Goal: Task Accomplishment & Management: Complete application form

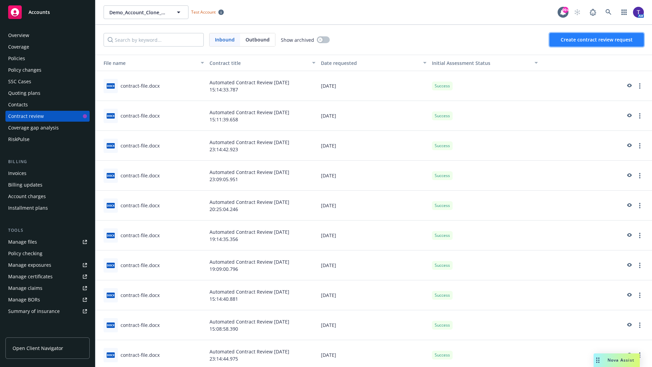
click at [597, 40] on span "Create contract review request" at bounding box center [596, 39] width 72 height 6
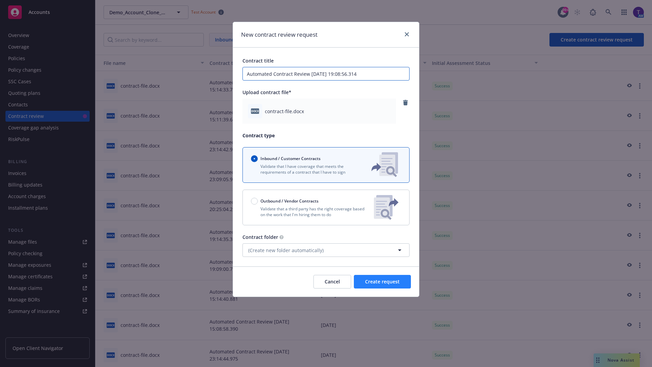
type input "Automated Contract Review [DATE] 19:08:56.314"
click at [382, 281] on span "Create request" at bounding box center [382, 281] width 35 height 6
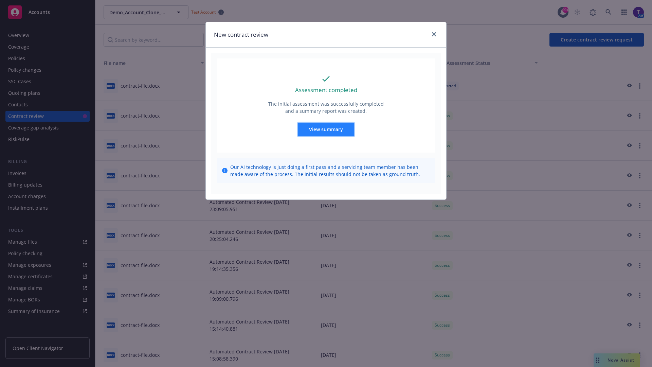
click at [326, 129] on span "View summary" at bounding box center [326, 129] width 34 height 6
